Goal: Task Accomplishment & Management: Use online tool/utility

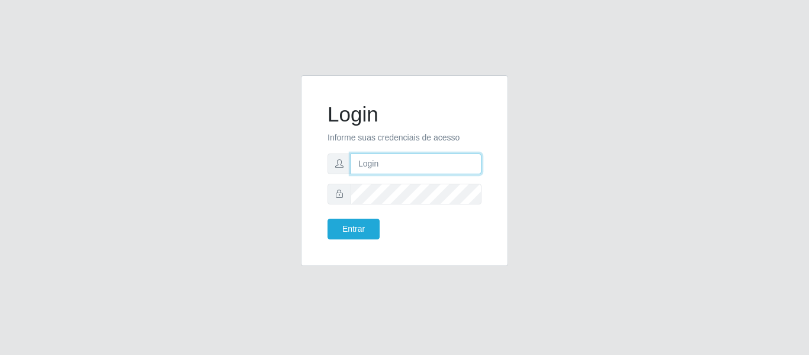
click at [418, 162] on input "text" at bounding box center [416, 163] width 131 height 21
type input "[PERSON_NAME][EMAIL_ADDRESS][DOMAIN_NAME]"
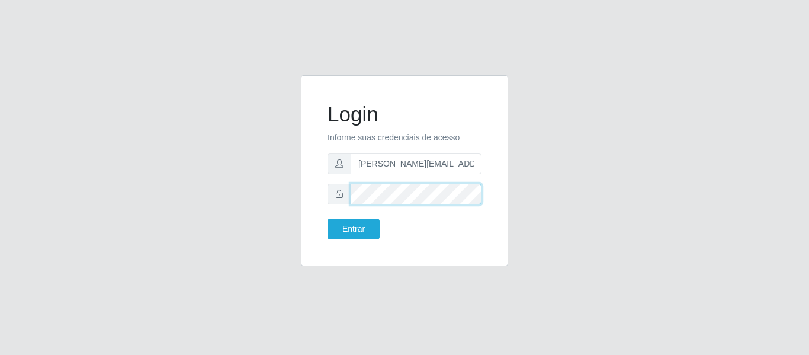
click at [328, 219] on button "Entrar" at bounding box center [354, 229] width 52 height 21
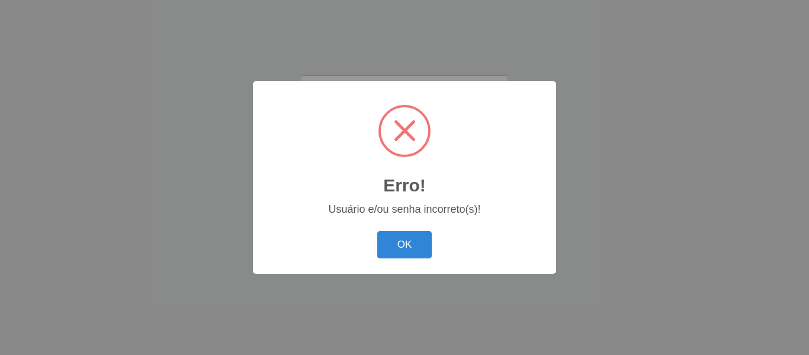
click at [377, 231] on button "OK" at bounding box center [404, 245] width 55 height 28
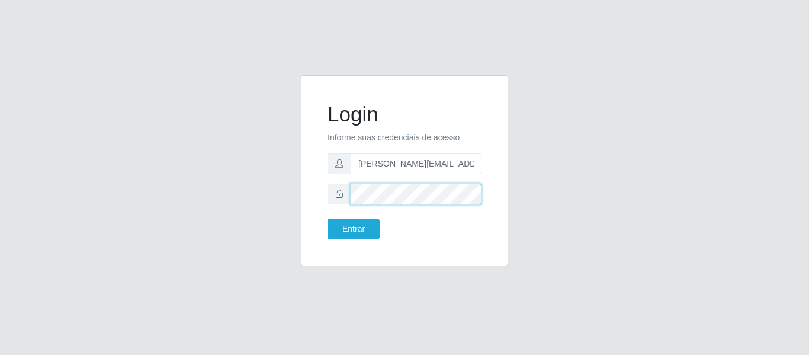
click at [328, 219] on button "Entrar" at bounding box center [354, 229] width 52 height 21
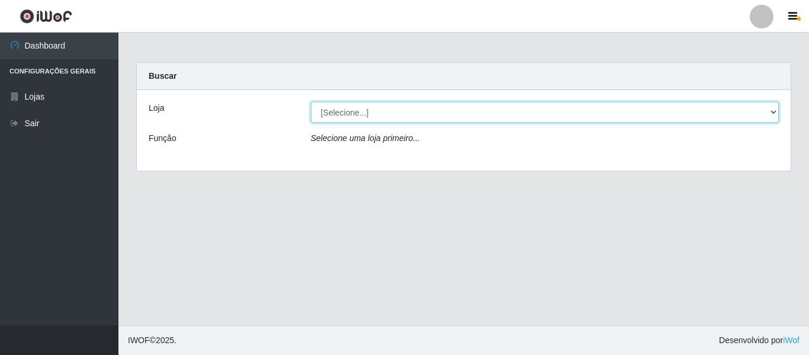
click at [763, 117] on select "[Selecione...] Hiper Queiroz - [GEOGRAPHIC_DATA]" at bounding box center [545, 112] width 469 height 21
click at [774, 113] on select "[Selecione...] Hiper Queiroz - [GEOGRAPHIC_DATA]" at bounding box center [545, 112] width 469 height 21
click at [774, 116] on select "[Selecione...] Hiper Queiroz - [GEOGRAPHIC_DATA]" at bounding box center [545, 112] width 469 height 21
select select "497"
click at [311, 102] on select "[Selecione...] Hiper Queiroz - [GEOGRAPHIC_DATA]" at bounding box center [545, 112] width 469 height 21
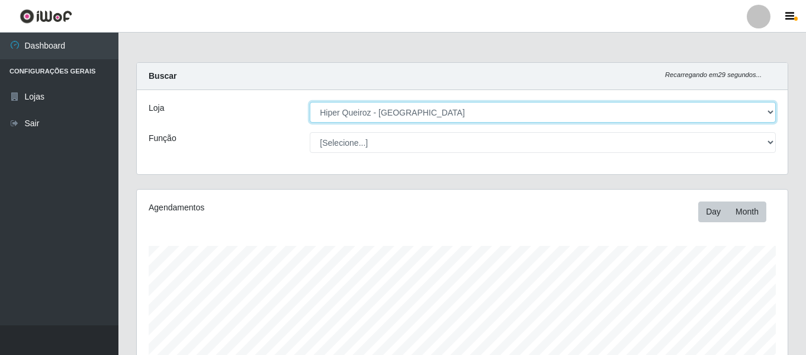
scroll to position [246, 651]
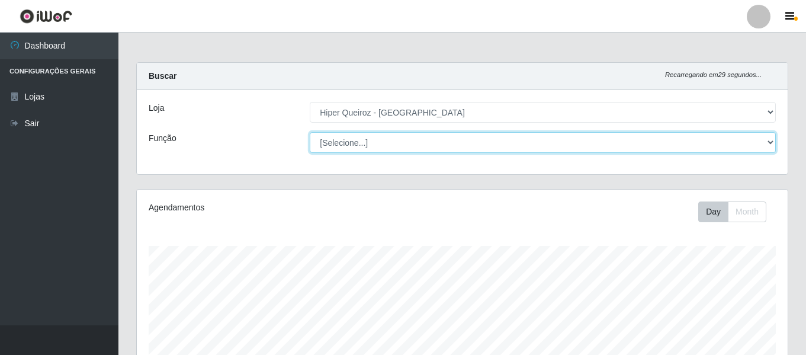
click at [767, 138] on select "[Selecione...] ASG ASG + ASG ++ Embalador Embalador + Embalador ++ Repositor Re…" at bounding box center [543, 142] width 466 height 21
click at [310, 132] on select "[Selecione...] ASG ASG + ASG ++ Embalador Embalador + Embalador ++ Repositor Re…" at bounding box center [543, 142] width 466 height 21
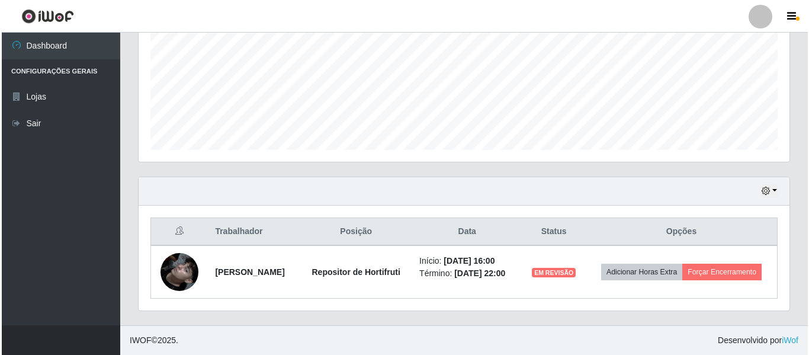
scroll to position [283, 0]
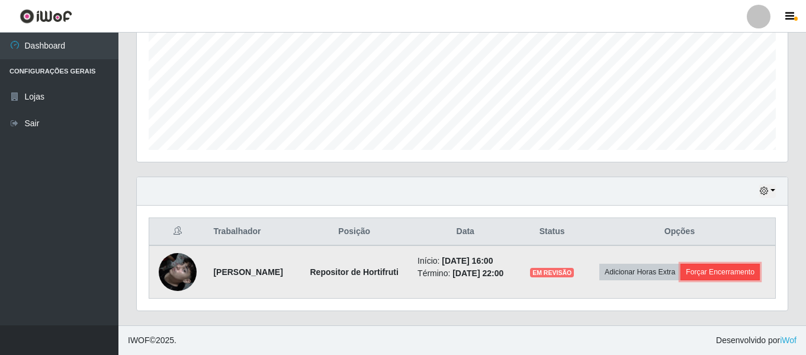
click at [685, 277] on button "Forçar Encerramento" at bounding box center [720, 272] width 79 height 17
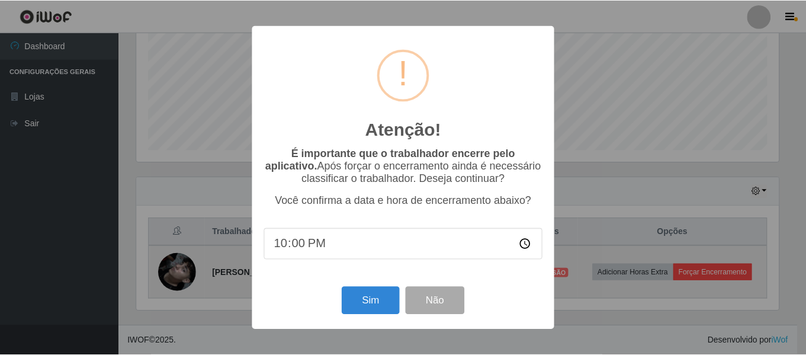
scroll to position [246, 645]
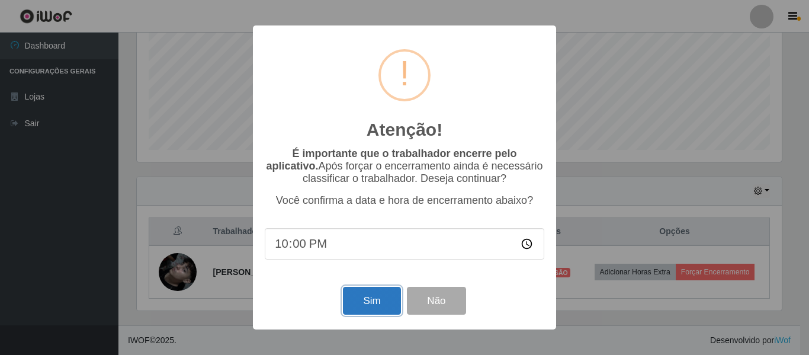
click at [387, 306] on button "Sim" at bounding box center [371, 301] width 57 height 28
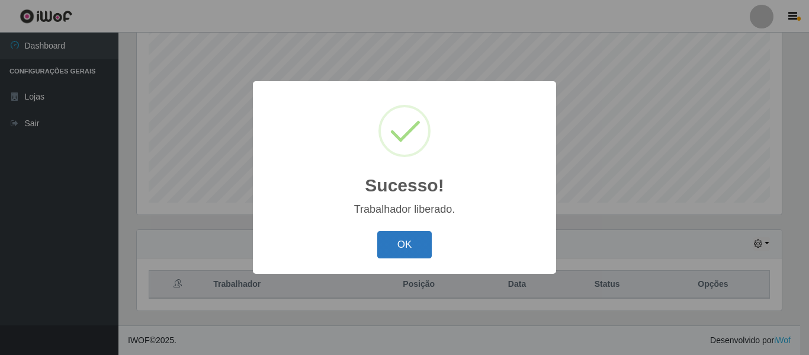
click at [387, 240] on button "OK" at bounding box center [404, 245] width 55 height 28
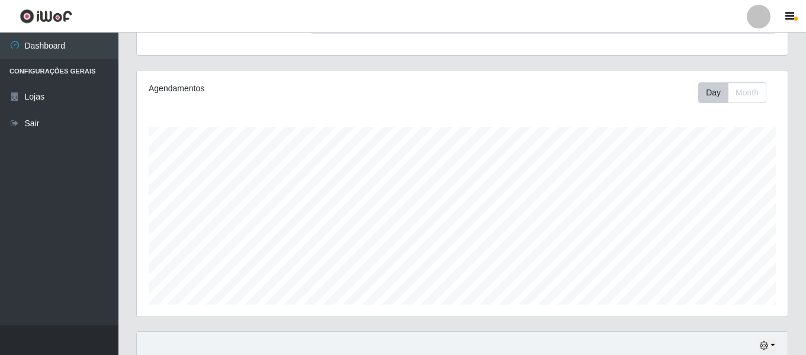
scroll to position [0, 0]
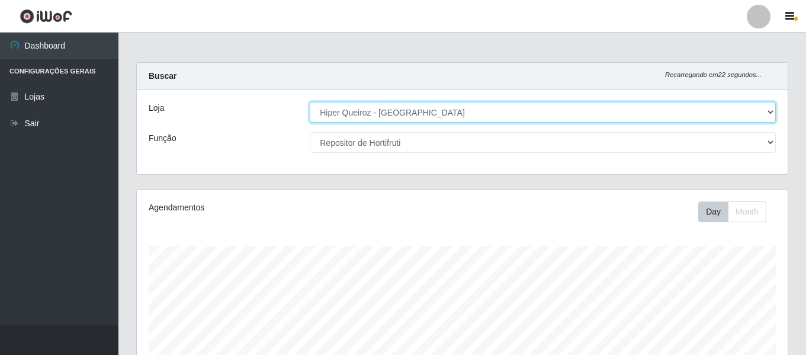
click at [771, 113] on select "[Selecione...] Hiper Queiroz - [GEOGRAPHIC_DATA]" at bounding box center [543, 112] width 466 height 21
click at [310, 102] on select "[Selecione...] Hiper Queiroz - [GEOGRAPHIC_DATA]" at bounding box center [543, 112] width 466 height 21
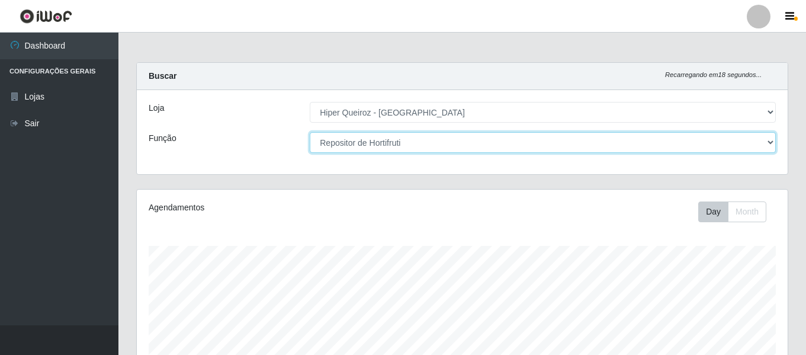
click at [772, 137] on select "[Selecione...] ASG ASG + ASG ++ Embalador Embalador + Embalador ++ Repositor Re…" at bounding box center [543, 142] width 466 height 21
click at [310, 132] on select "[Selecione...] ASG ASG + ASG ++ Embalador Embalador + Embalador ++ Repositor Re…" at bounding box center [543, 142] width 466 height 21
click at [770, 138] on select "[Selecione...] ASG ASG + ASG ++ Embalador Embalador + Embalador ++ Repositor Re…" at bounding box center [543, 142] width 466 height 21
select select "24"
click at [310, 132] on select "[Selecione...] ASG ASG + ASG ++ Embalador Embalador + Embalador ++ Repositor Re…" at bounding box center [543, 142] width 466 height 21
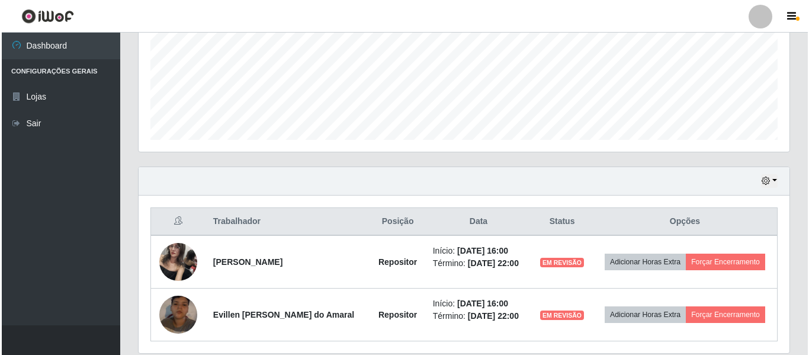
scroll to position [326, 0]
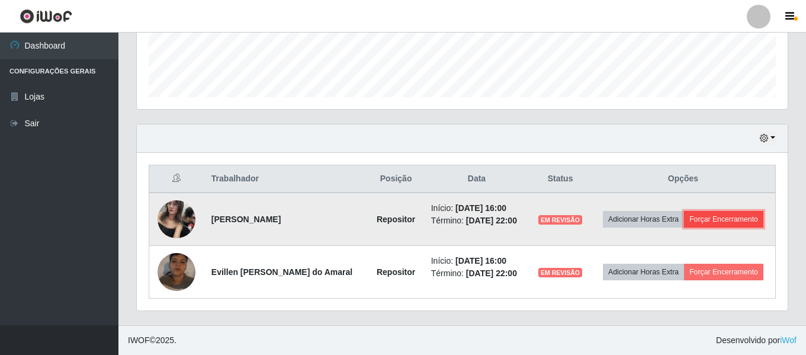
click at [730, 216] on button "Forçar Encerramento" at bounding box center [723, 219] width 79 height 17
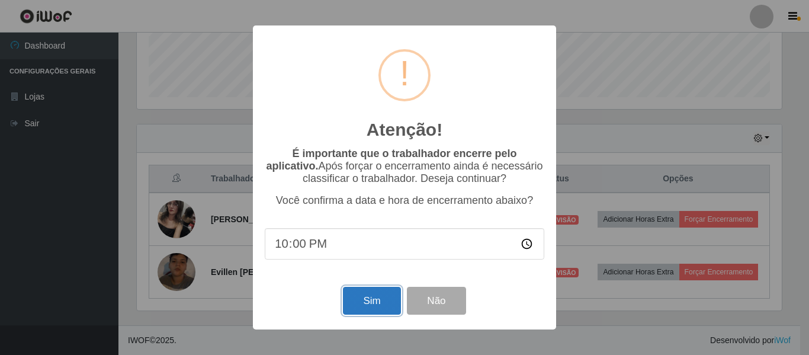
click at [393, 304] on button "Sim" at bounding box center [371, 301] width 57 height 28
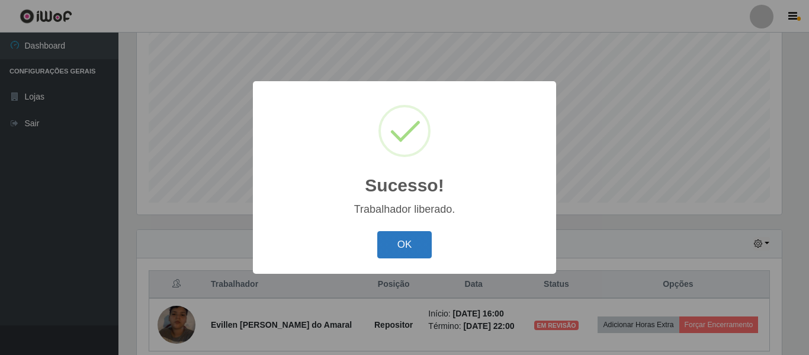
click at [391, 257] on button "OK" at bounding box center [404, 245] width 55 height 28
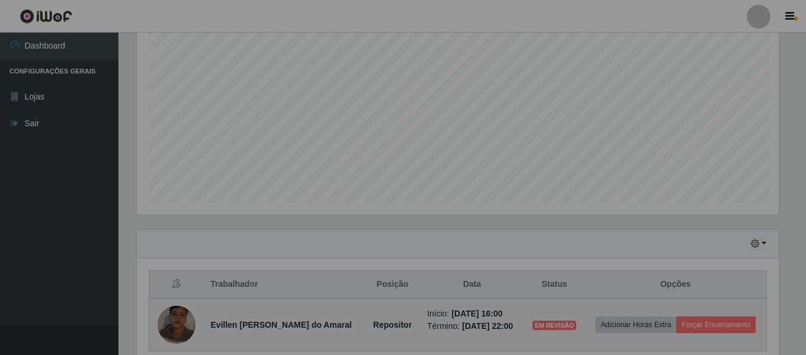
scroll to position [246, 651]
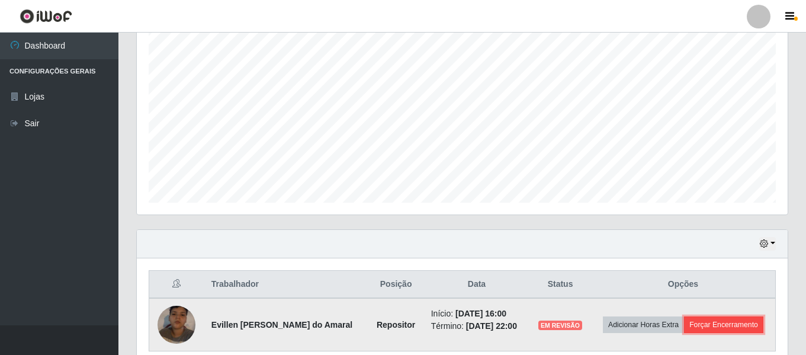
click at [698, 325] on button "Forçar Encerramento" at bounding box center [723, 324] width 79 height 17
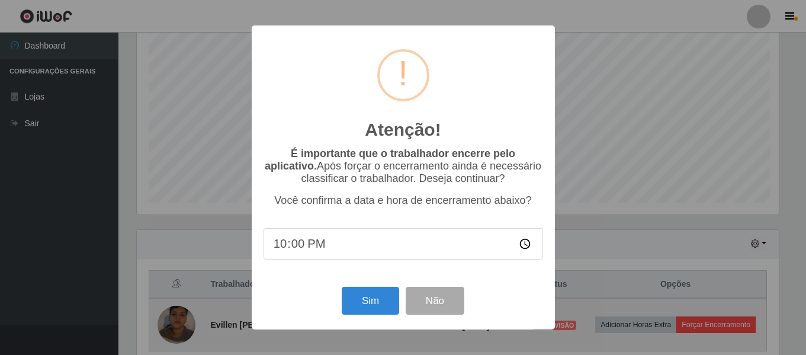
scroll to position [246, 645]
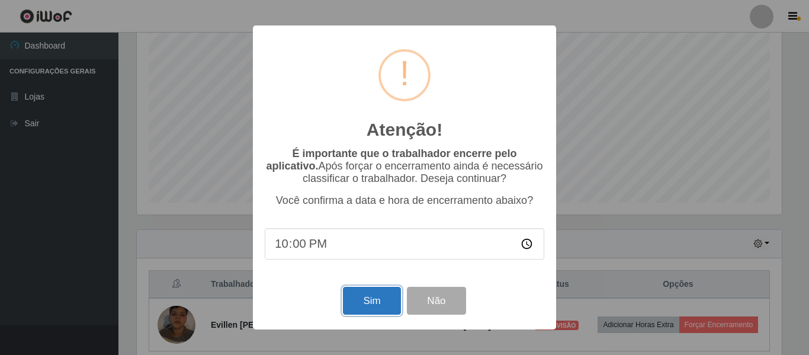
click at [372, 298] on button "Sim" at bounding box center [371, 301] width 57 height 28
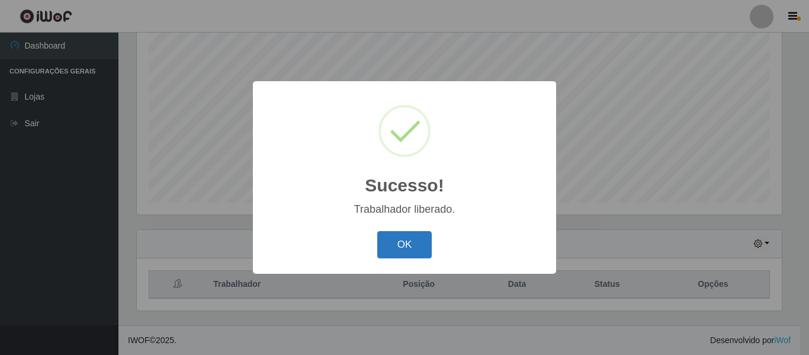
click at [396, 254] on button "OK" at bounding box center [404, 245] width 55 height 28
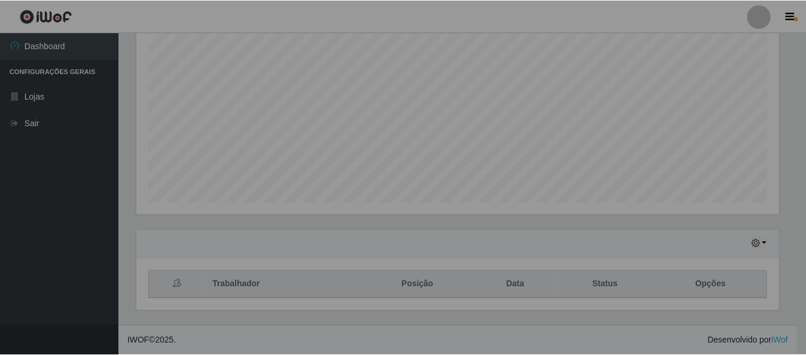
scroll to position [246, 651]
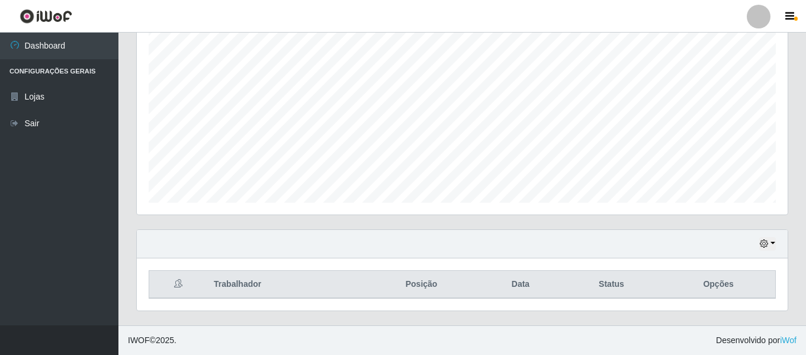
drag, startPoint x: 371, startPoint y: 266, endPoint x: 365, endPoint y: 270, distance: 7.2
